Goal: Task Accomplishment & Management: Use online tool/utility

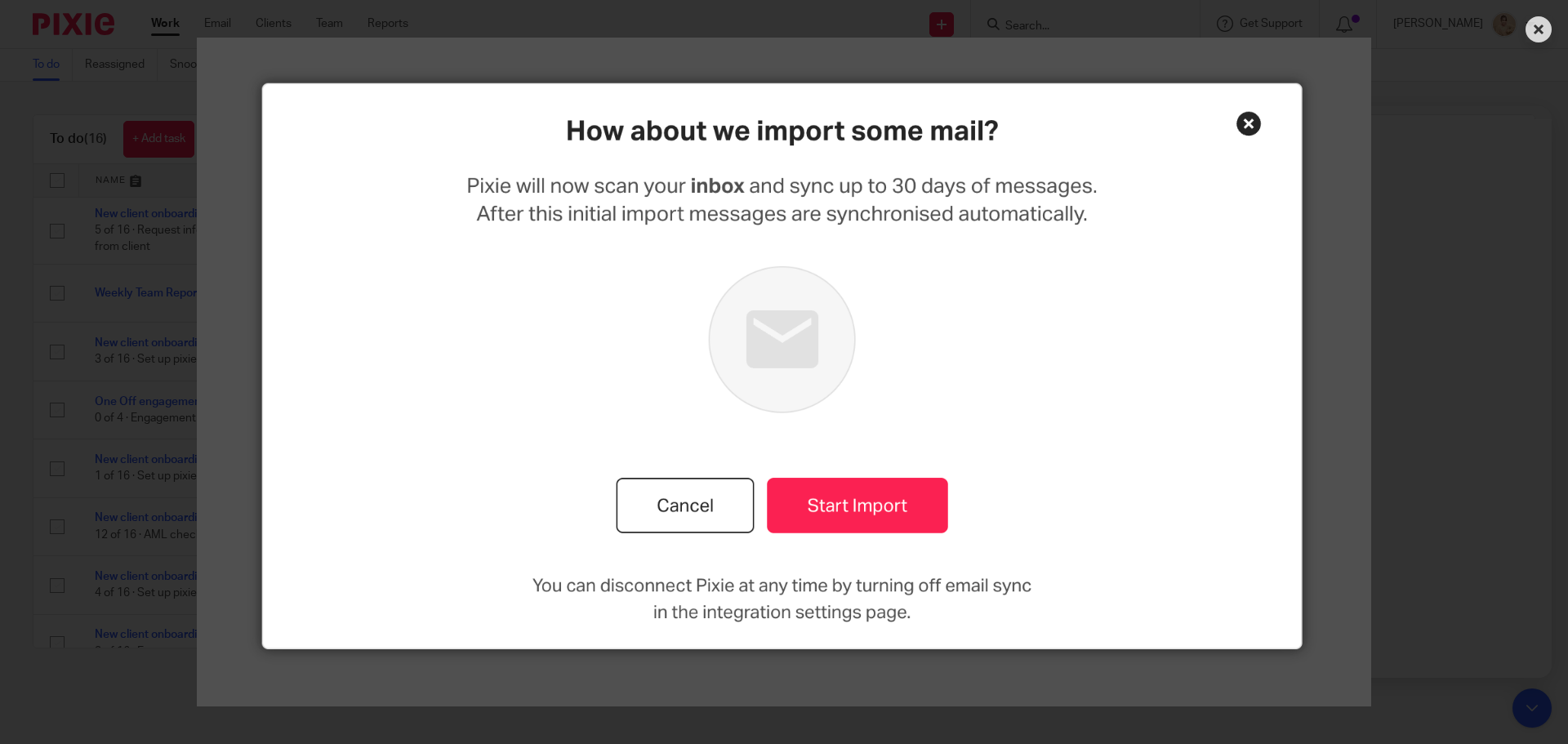
click at [1239, 121] on img at bounding box center [784, 372] width 1411 height 670
click at [1249, 120] on img at bounding box center [784, 372] width 1411 height 670
click at [1540, 25] on icon at bounding box center [1539, 30] width 26 height 26
click at [1244, 131] on img at bounding box center [784, 372] width 1411 height 670
click at [1246, 129] on img at bounding box center [784, 372] width 1411 height 670
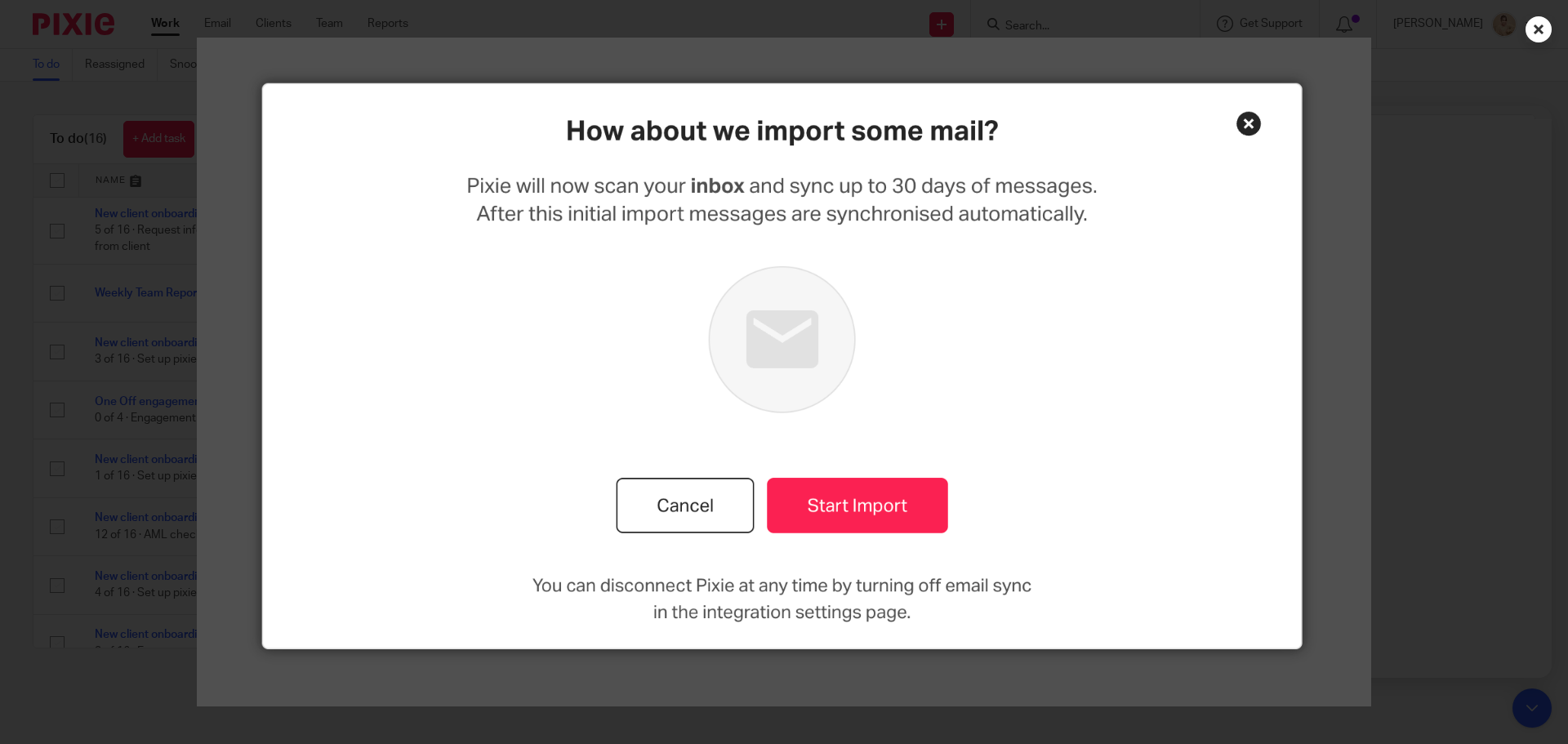
click at [1531, 32] on icon at bounding box center [1539, 30] width 26 height 26
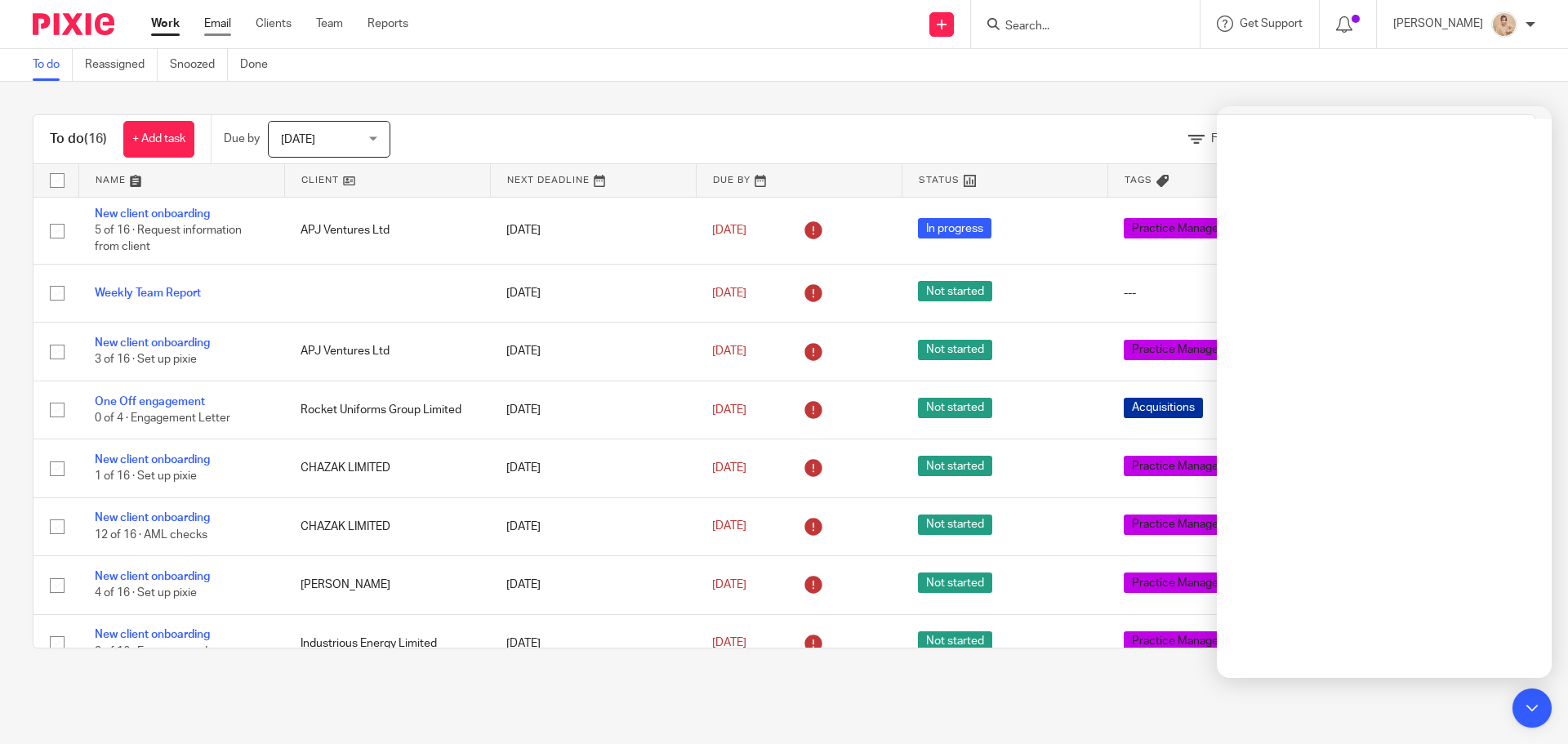
click at [207, 29] on link "Email" at bounding box center [217, 24] width 27 height 17
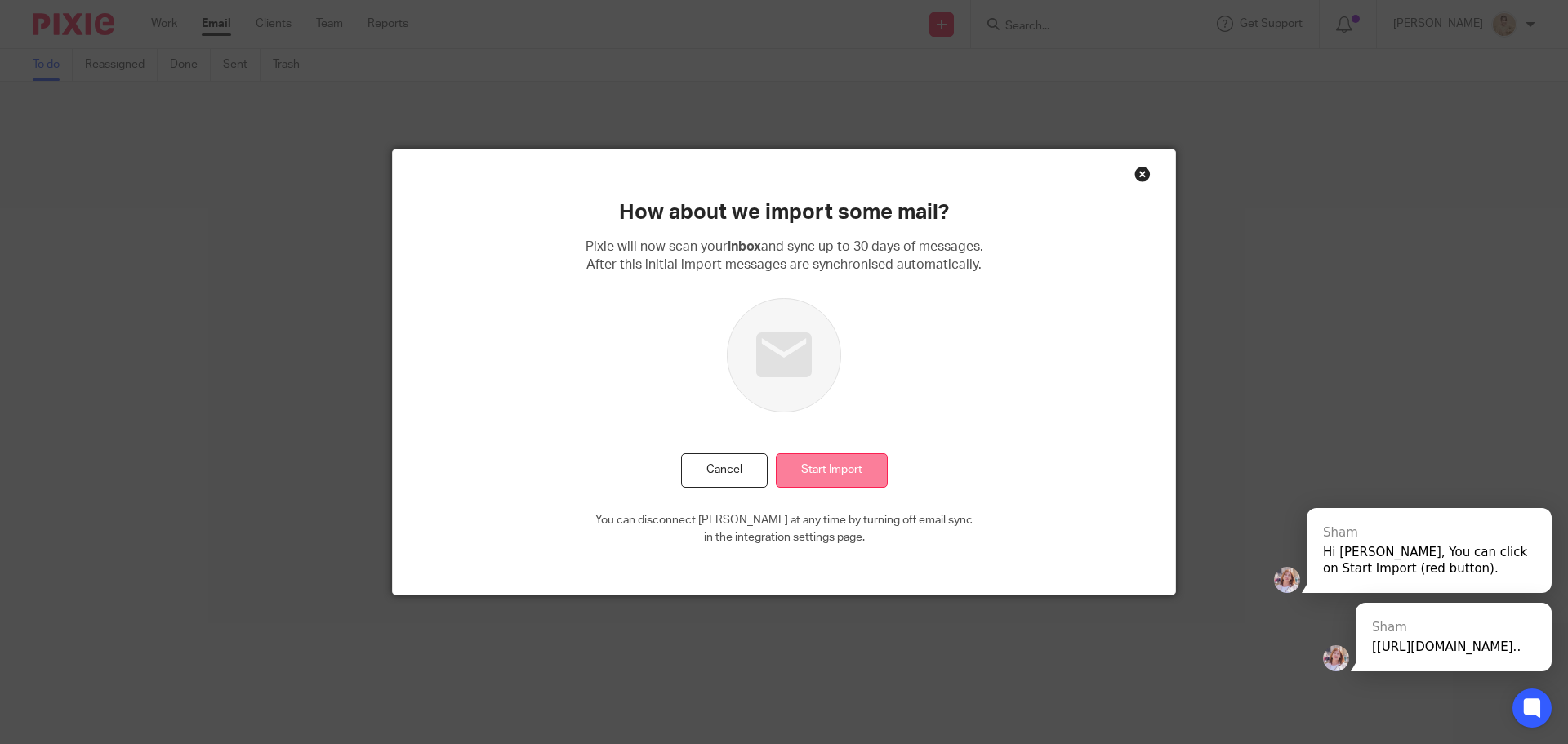
click at [840, 462] on input "Start Import" at bounding box center [832, 471] width 112 height 36
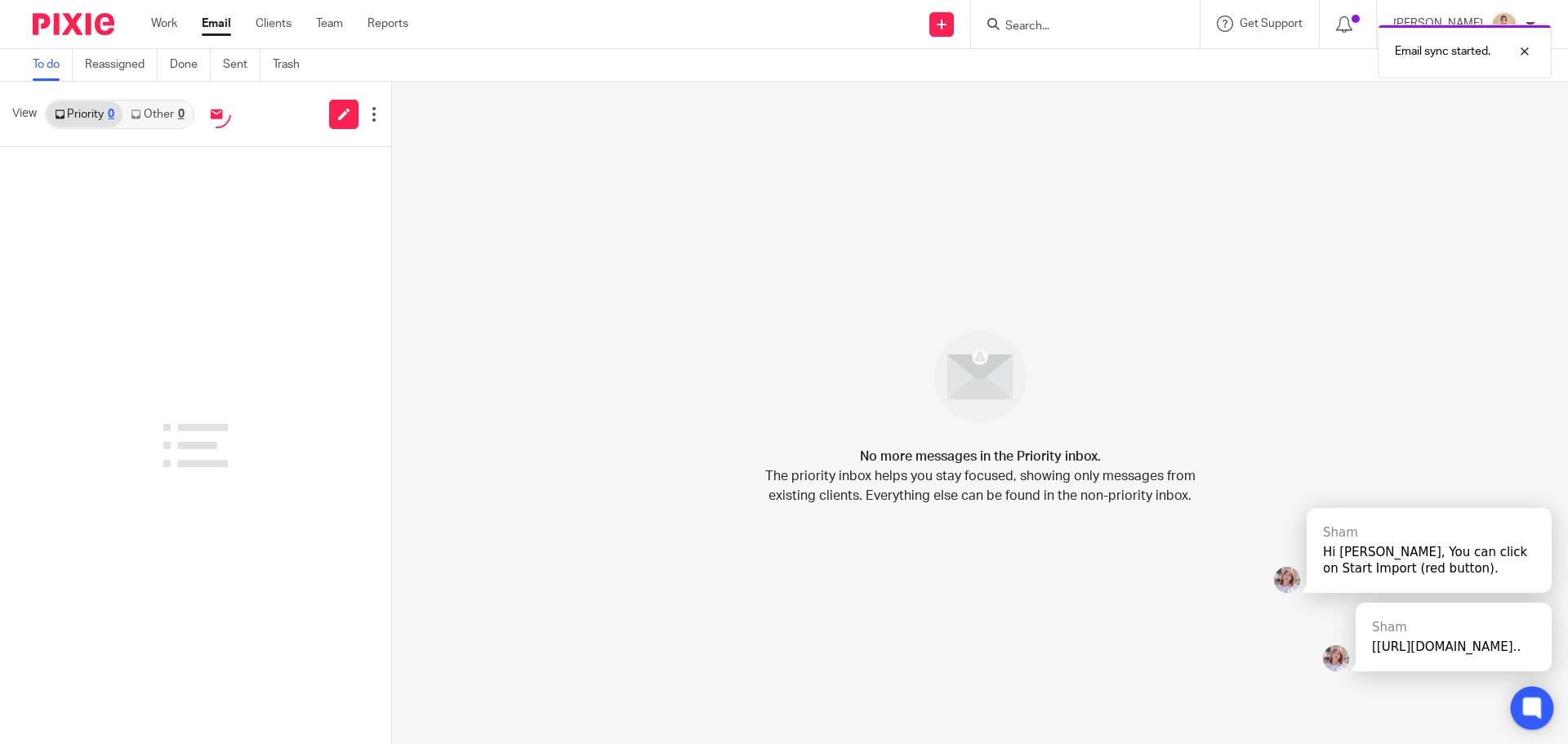
click at [1525, 704] on icon at bounding box center [1532, 708] width 18 height 21
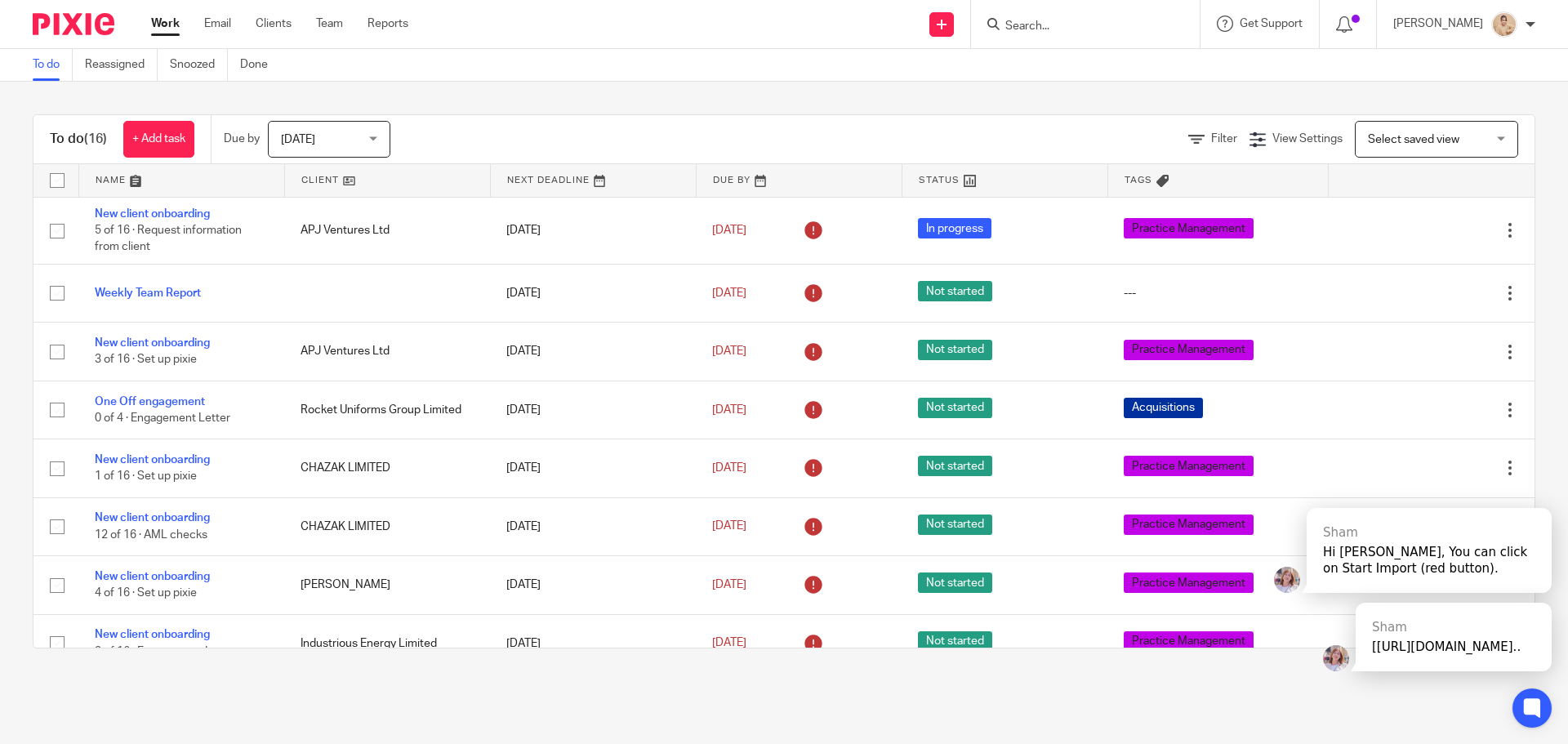
scroll to position [409, 0]
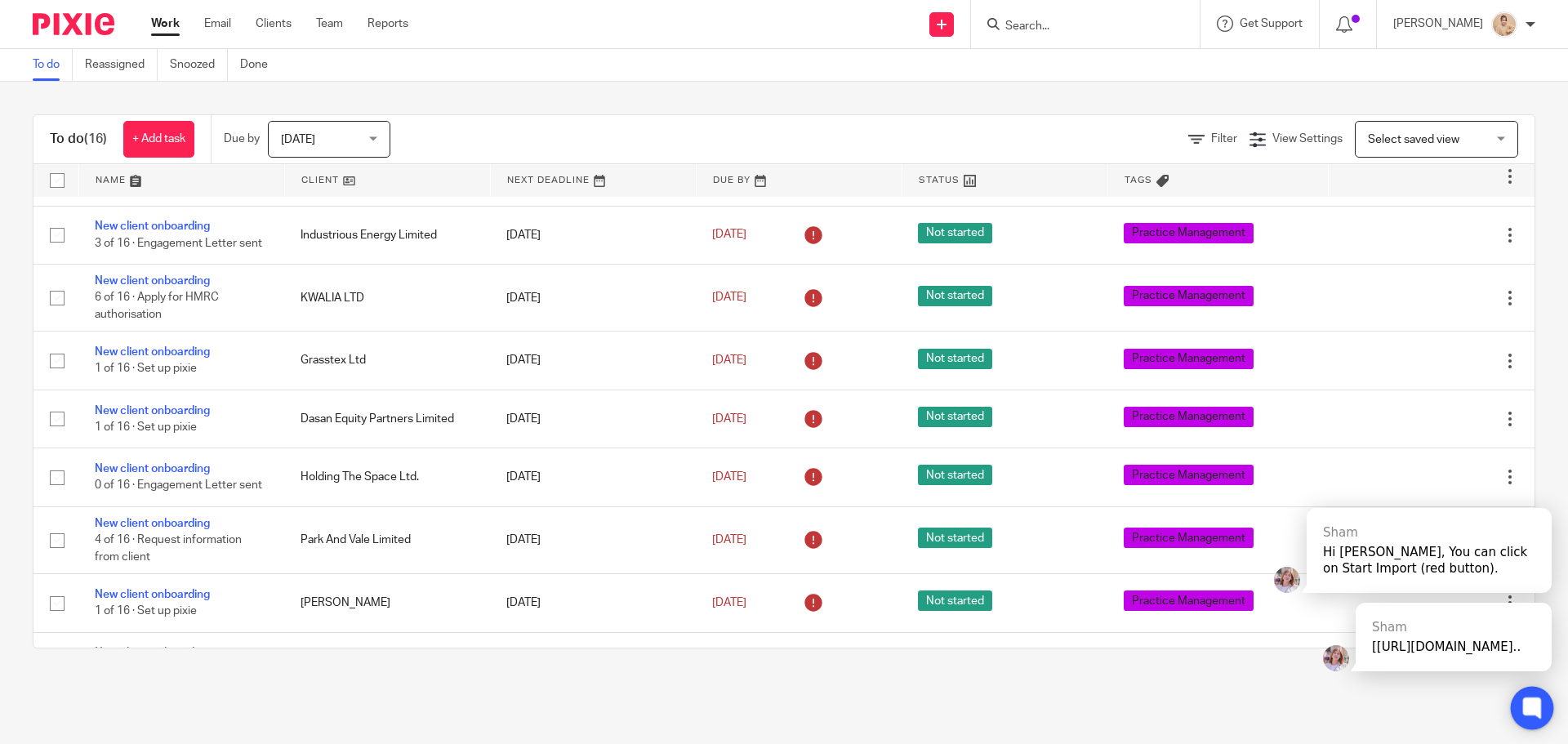
click at [1535, 714] on icon at bounding box center [1532, 708] width 18 height 21
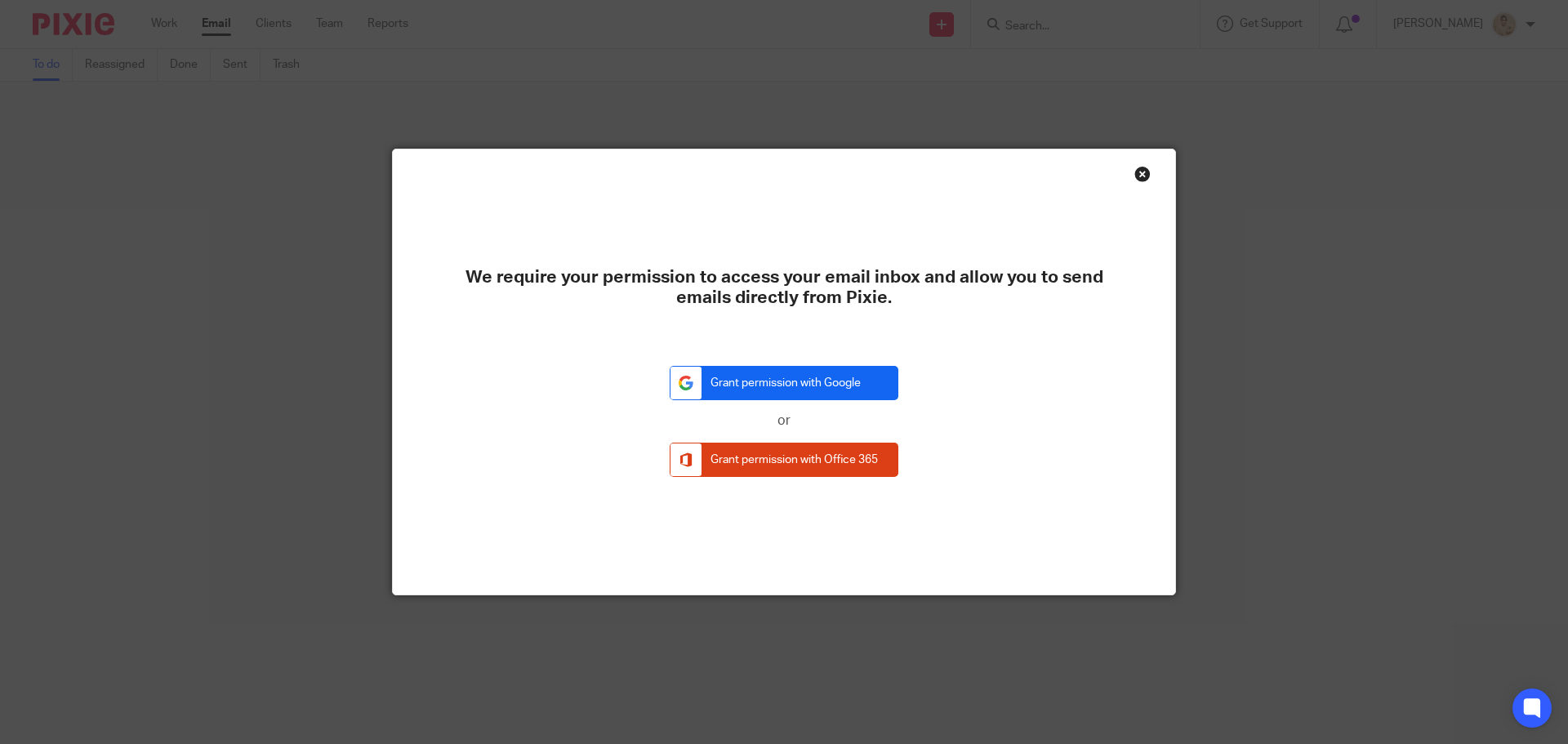
click at [785, 386] on link "Grant permission with Google" at bounding box center [784, 383] width 229 height 36
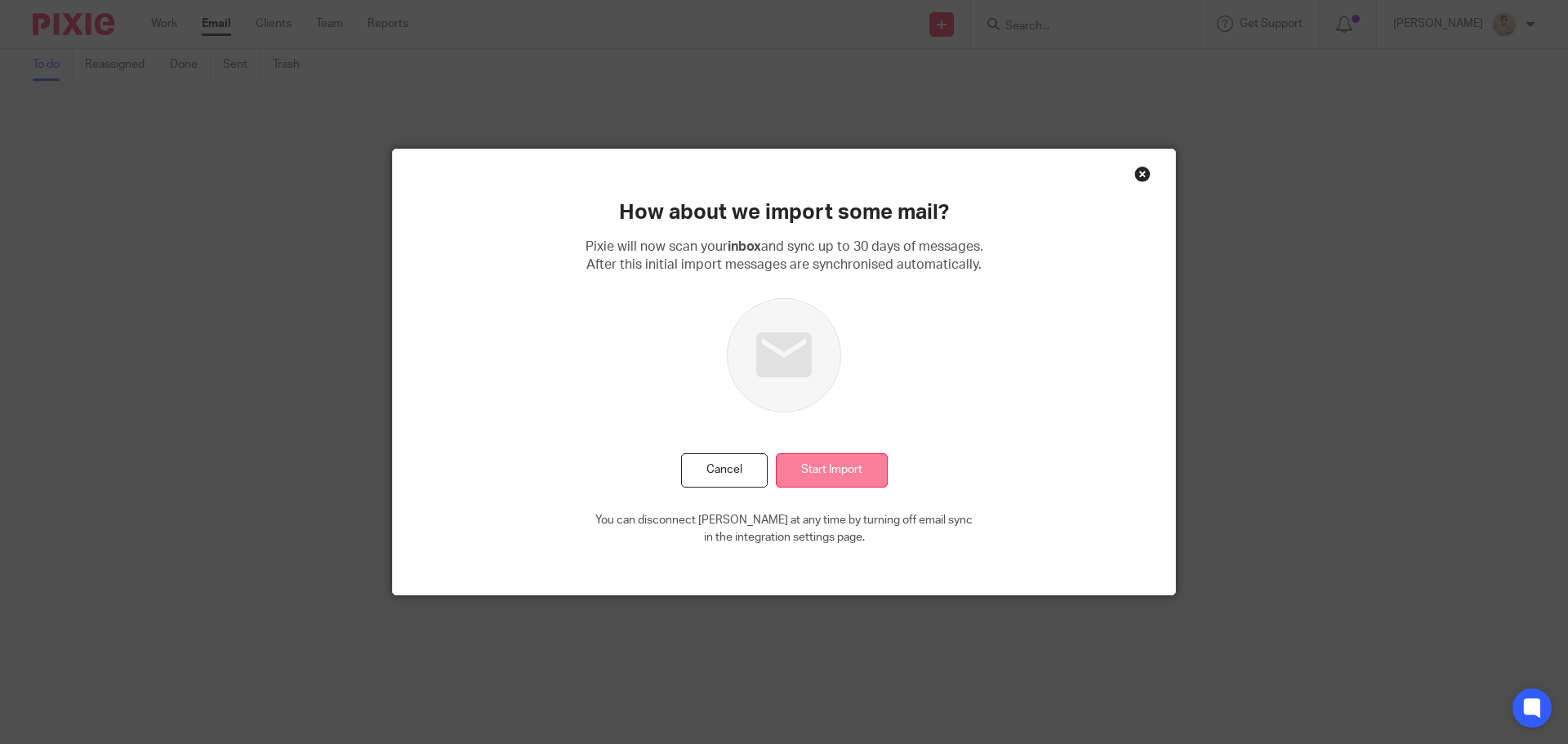
click at [848, 488] on input "Start Import" at bounding box center [832, 471] width 112 height 36
